Goal: Task Accomplishment & Management: Use online tool/utility

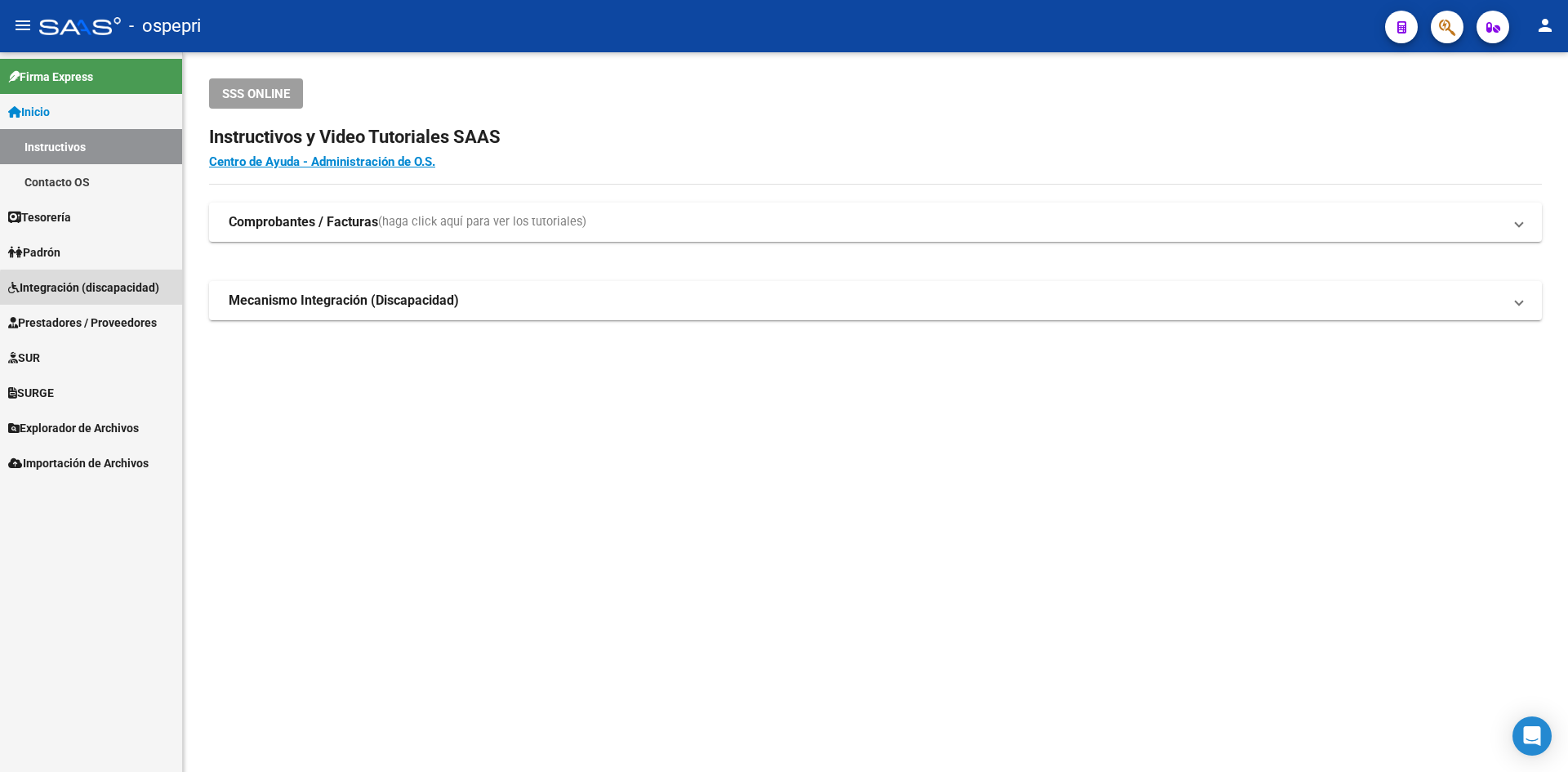
click at [117, 290] on span "Integración (discapacidad)" at bounding box center [84, 288] width 151 height 18
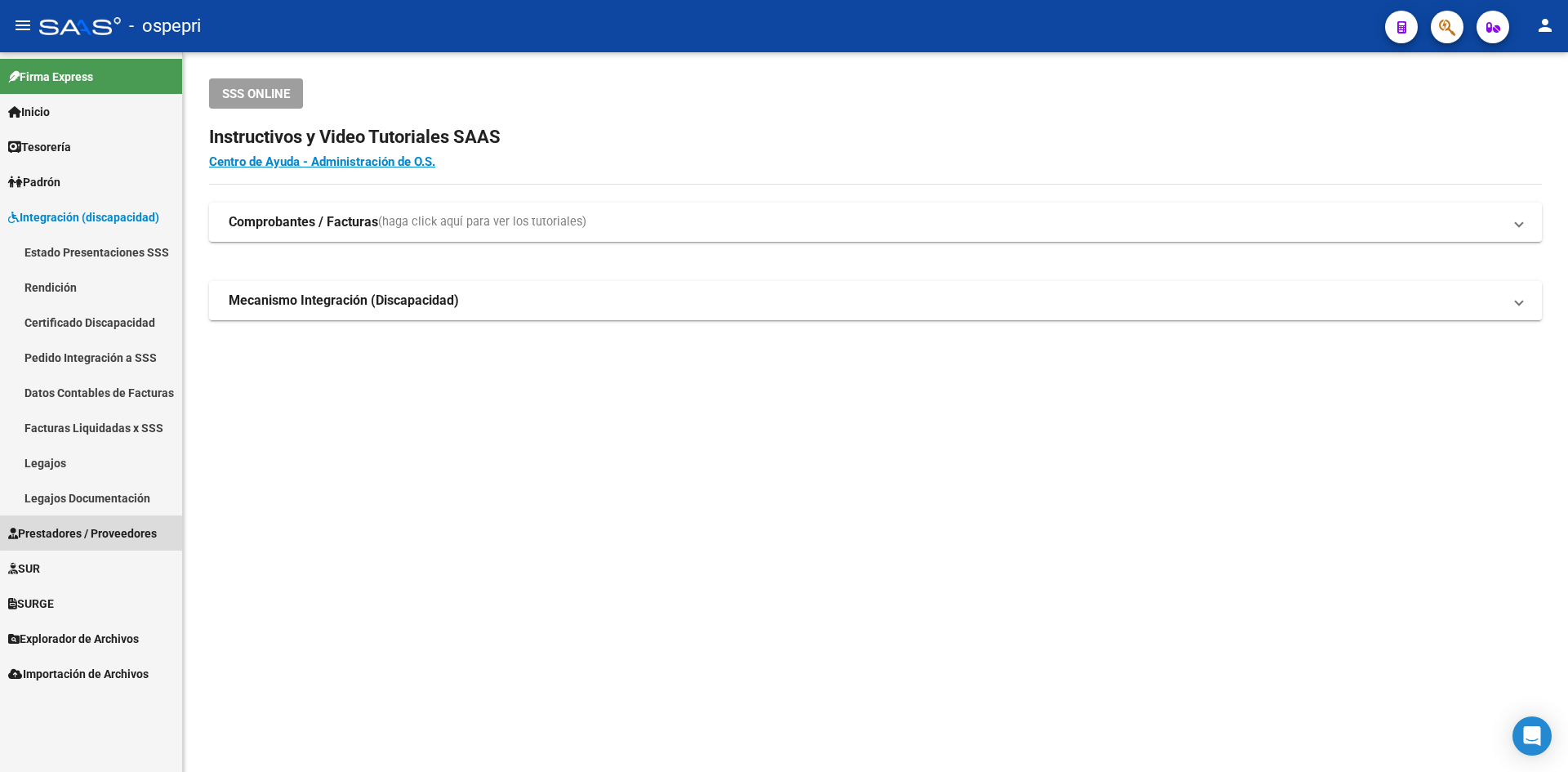
click at [117, 525] on span "Prestadores / Proveedores" at bounding box center [83, 534] width 149 height 18
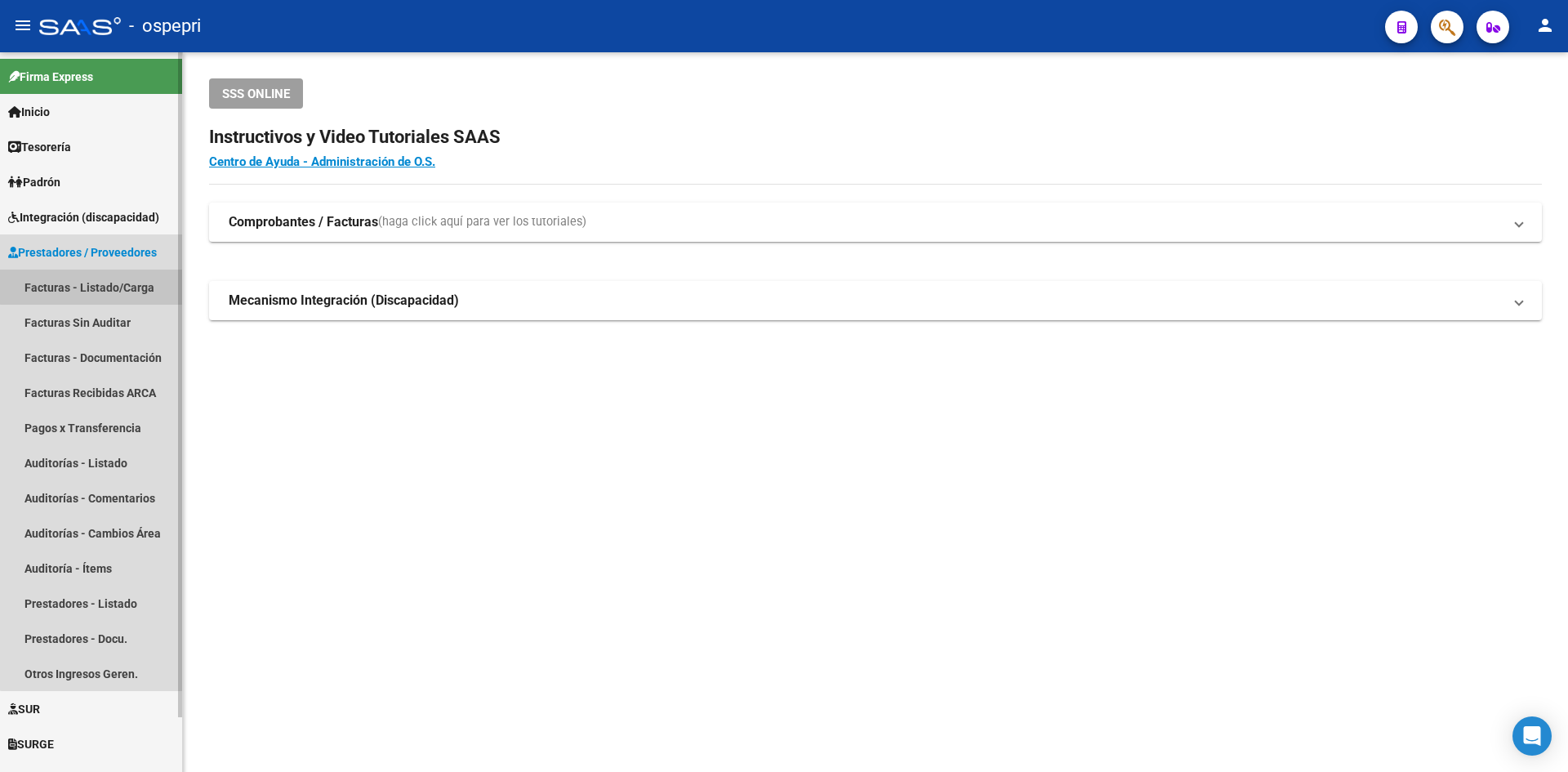
click at [102, 282] on link "Facturas - Listado/Carga" at bounding box center [91, 287] width 182 height 35
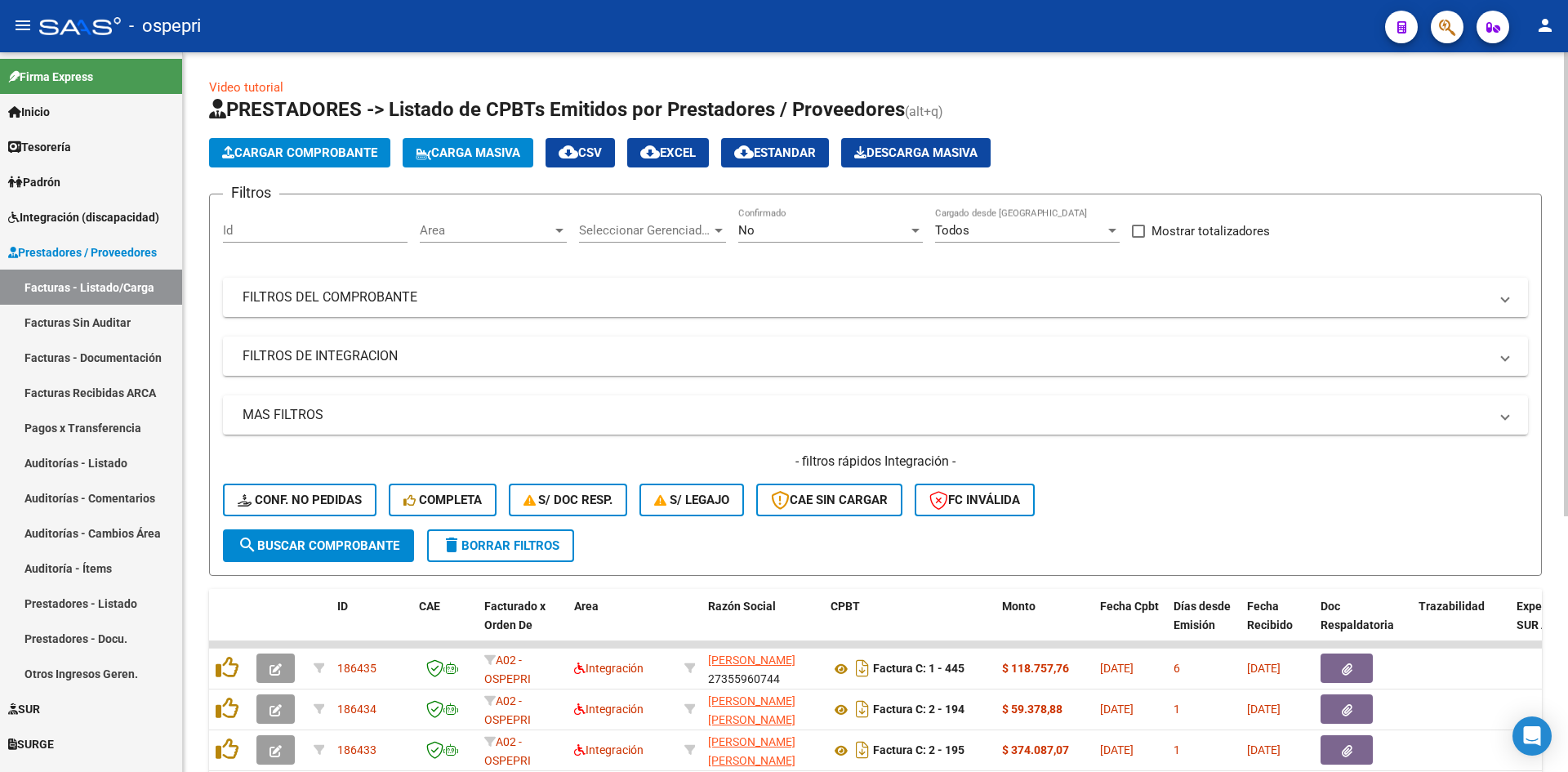
click at [578, 149] on mat-icon "cloud_download" at bounding box center [568, 152] width 20 height 20
